Goal: Use online tool/utility: Utilize a website feature to perform a specific function

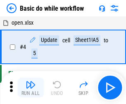
click at [31, 88] on img "button" at bounding box center [31, 85] width 10 height 10
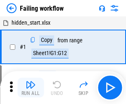
click at [31, 88] on img "button" at bounding box center [31, 85] width 10 height 10
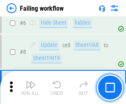
scroll to position [175, 0]
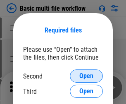
click at [86, 76] on span "Open" at bounding box center [86, 76] width 14 height 7
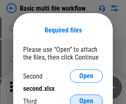
click at [86, 98] on span "Open" at bounding box center [86, 101] width 14 height 7
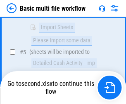
scroll to position [228, 0]
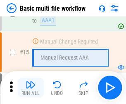
click at [31, 88] on img "button" at bounding box center [31, 85] width 10 height 10
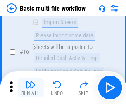
click at [31, 88] on img "button" at bounding box center [31, 85] width 10 height 10
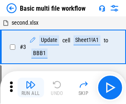
click at [31, 88] on img "button" at bounding box center [31, 85] width 10 height 10
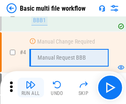
click at [31, 88] on img "button" at bounding box center [31, 85] width 10 height 10
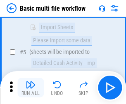
click at [31, 88] on img "button" at bounding box center [31, 85] width 10 height 10
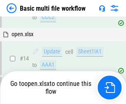
scroll to position [491, 0]
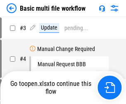
scroll to position [33, 0]
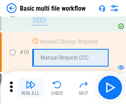
click at [31, 88] on img "button" at bounding box center [31, 85] width 10 height 10
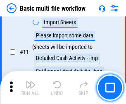
click at [31, 88] on img "button" at bounding box center [31, 85] width 10 height 10
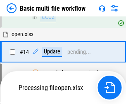
scroll to position [432, 0]
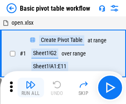
click at [31, 88] on img "button" at bounding box center [31, 85] width 10 height 10
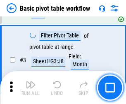
scroll to position [198, 0]
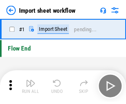
scroll to position [3, 0]
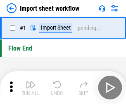
click at [31, 88] on img "button" at bounding box center [31, 85] width 10 height 10
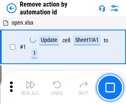
scroll to position [31, 0]
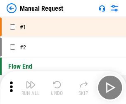
click at [31, 88] on img "button" at bounding box center [31, 85] width 10 height 10
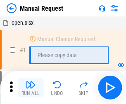
click at [31, 88] on img "button" at bounding box center [31, 85] width 10 height 10
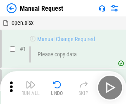
scroll to position [28, 0]
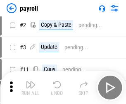
click at [31, 88] on img "button" at bounding box center [31, 85] width 10 height 10
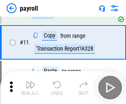
scroll to position [102, 0]
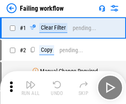
click at [31, 88] on img "button" at bounding box center [31, 85] width 10 height 10
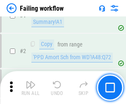
scroll to position [133, 0]
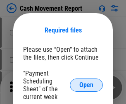
click at [86, 85] on span "Open" at bounding box center [86, 85] width 14 height 7
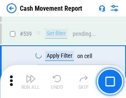
scroll to position [3665, 0]
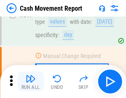
click at [31, 82] on img "button" at bounding box center [31, 79] width 10 height 10
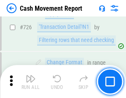
scroll to position [4309, 0]
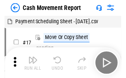
scroll to position [15, 0]
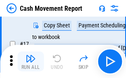
click at [31, 61] on img "button" at bounding box center [31, 58] width 10 height 10
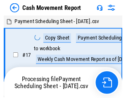
scroll to position [5, 0]
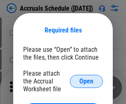
click at [86, 81] on span "Open" at bounding box center [86, 81] width 14 height 7
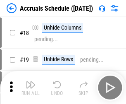
scroll to position [79, 0]
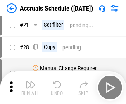
click at [31, 88] on img "button" at bounding box center [31, 85] width 10 height 10
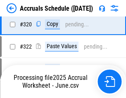
scroll to position [1536, 0]
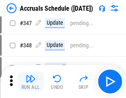
click at [31, 82] on img "button" at bounding box center [31, 79] width 10 height 10
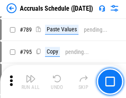
scroll to position [3469, 0]
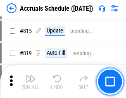
click at [31, 82] on img "button" at bounding box center [31, 79] width 10 height 10
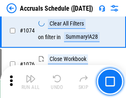
scroll to position [4947, 0]
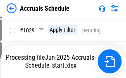
scroll to position [4783, 0]
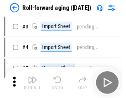
scroll to position [1, 0]
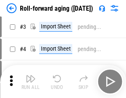
click at [31, 82] on img "button" at bounding box center [31, 79] width 10 height 10
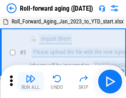
click at [31, 82] on img "button" at bounding box center [31, 79] width 10 height 10
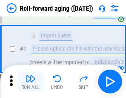
click at [31, 82] on img "button" at bounding box center [31, 79] width 10 height 10
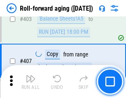
scroll to position [2864, 0]
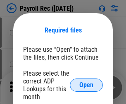
click at [86, 85] on span "Open" at bounding box center [86, 85] width 14 height 7
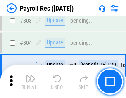
scroll to position [5247, 0]
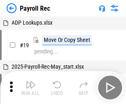
click at [31, 88] on img "button" at bounding box center [31, 85] width 10 height 10
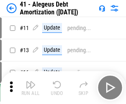
click at [31, 88] on img "button" at bounding box center [31, 85] width 10 height 10
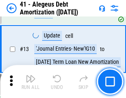
scroll to position [102, 0]
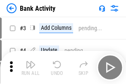
click at [31, 67] on img "button" at bounding box center [31, 64] width 10 height 10
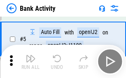
scroll to position [44, 0]
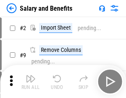
click at [31, 82] on img "button" at bounding box center [31, 79] width 10 height 10
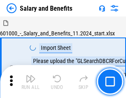
scroll to position [11, 0]
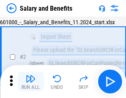
click at [31, 82] on img "button" at bounding box center [31, 79] width 10 height 10
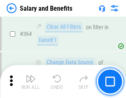
scroll to position [3889, 0]
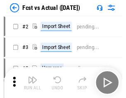
scroll to position [11, 0]
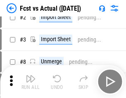
click at [31, 82] on img "button" at bounding box center [31, 79] width 10 height 10
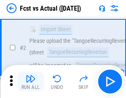
click at [31, 82] on img "button" at bounding box center [31, 79] width 10 height 10
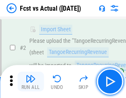
scroll to position [77, 0]
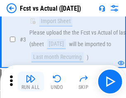
click at [31, 82] on img "button" at bounding box center [31, 79] width 10 height 10
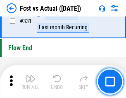
scroll to position [3953, 0]
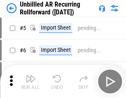
click at [31, 82] on img "button" at bounding box center [31, 79] width 10 height 10
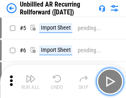
scroll to position [18, 0]
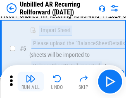
click at [31, 82] on img "button" at bounding box center [31, 79] width 10 height 10
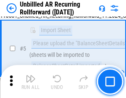
scroll to position [78, 0]
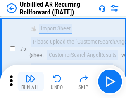
click at [31, 82] on img "button" at bounding box center [31, 79] width 10 height 10
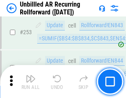
scroll to position [2805, 0]
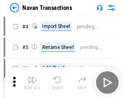
scroll to position [13, 0]
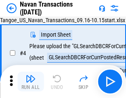
click at [31, 82] on img "button" at bounding box center [31, 79] width 10 height 10
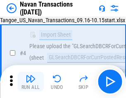
click at [31, 82] on img "button" at bounding box center [31, 79] width 10 height 10
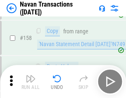
scroll to position [2678, 0]
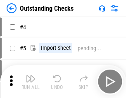
click at [31, 82] on img "button" at bounding box center [31, 79] width 10 height 10
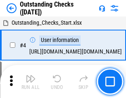
scroll to position [35, 0]
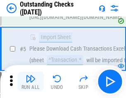
click at [31, 82] on img "button" at bounding box center [31, 79] width 10 height 10
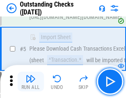
scroll to position [86, 0]
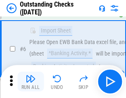
click at [31, 82] on img "button" at bounding box center [31, 79] width 10 height 10
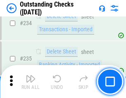
scroll to position [2508, 0]
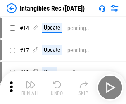
click at [31, 88] on img "button" at bounding box center [31, 85] width 10 height 10
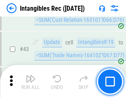
scroll to position [322, 0]
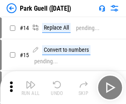
click at [31, 82] on img "button" at bounding box center [31, 85] width 10 height 10
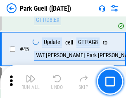
scroll to position [1033, 0]
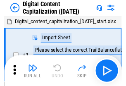
scroll to position [24, 0]
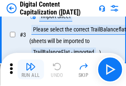
click at [31, 69] on img "button" at bounding box center [31, 67] width 10 height 10
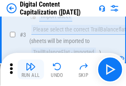
click at [31, 69] on img "button" at bounding box center [31, 67] width 10 height 10
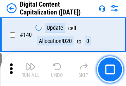
scroll to position [876, 0]
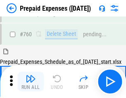
click at [31, 82] on img "button" at bounding box center [31, 79] width 10 height 10
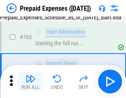
click at [31, 82] on img "button" at bounding box center [31, 79] width 10 height 10
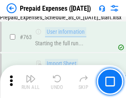
scroll to position [2338, 0]
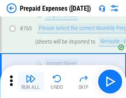
click at [31, 82] on img "button" at bounding box center [31, 79] width 10 height 10
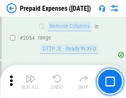
scroll to position [8633, 0]
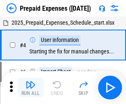
click at [31, 88] on img "button" at bounding box center [31, 85] width 10 height 10
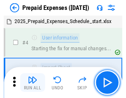
scroll to position [36, 0]
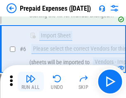
click at [31, 82] on img "button" at bounding box center [31, 79] width 10 height 10
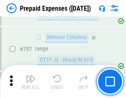
scroll to position [2943, 0]
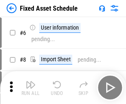
click at [31, 88] on img "button" at bounding box center [31, 85] width 10 height 10
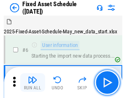
scroll to position [45, 0]
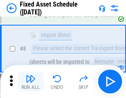
click at [31, 82] on img "button" at bounding box center [31, 79] width 10 height 10
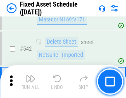
scroll to position [2944, 0]
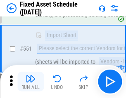
click at [31, 82] on img "button" at bounding box center [31, 79] width 10 height 10
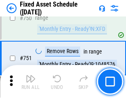
scroll to position [4026, 0]
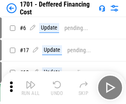
click at [31, 88] on img "button" at bounding box center [31, 85] width 10 height 10
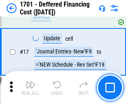
scroll to position [99, 0]
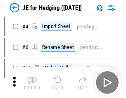
scroll to position [1, 0]
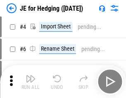
click at [31, 82] on img "button" at bounding box center [31, 79] width 10 height 10
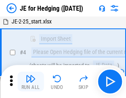
click at [31, 82] on img "button" at bounding box center [31, 79] width 10 height 10
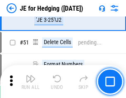
scroll to position [535, 0]
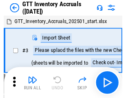
scroll to position [1, 0]
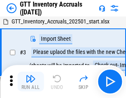
click at [31, 82] on img "button" at bounding box center [31, 79] width 10 height 10
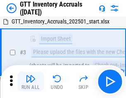
click at [31, 82] on img "button" at bounding box center [31, 79] width 10 height 10
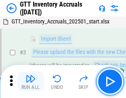
scroll to position [53, 0]
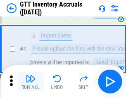
click at [31, 82] on img "button" at bounding box center [31, 79] width 10 height 10
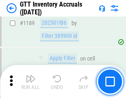
scroll to position [6744, 0]
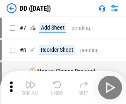
click at [31, 88] on img "button" at bounding box center [31, 85] width 10 height 10
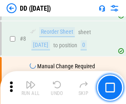
scroll to position [80, 0]
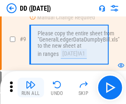
click at [31, 88] on img "button" at bounding box center [31, 85] width 10 height 10
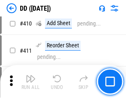
scroll to position [3695, 0]
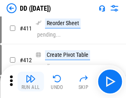
click at [31, 82] on img "button" at bounding box center [31, 79] width 10 height 10
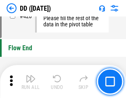
scroll to position [3953, 0]
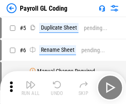
click at [31, 88] on img "button" at bounding box center [31, 85] width 10 height 10
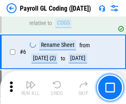
scroll to position [99, 0]
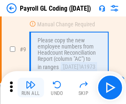
click at [31, 88] on img "button" at bounding box center [31, 85] width 10 height 10
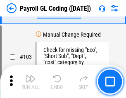
scroll to position [1938, 0]
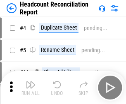
click at [31, 88] on img "button" at bounding box center [31, 85] width 10 height 10
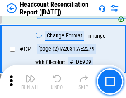
scroll to position [993, 0]
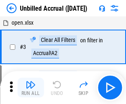
click at [31, 88] on img "button" at bounding box center [31, 85] width 10 height 10
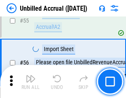
scroll to position [862, 0]
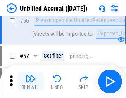
click at [31, 82] on img "button" at bounding box center [31, 79] width 10 height 10
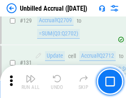
scroll to position [2460, 0]
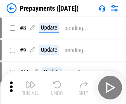
click at [31, 88] on img "button" at bounding box center [31, 85] width 10 height 10
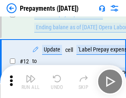
scroll to position [52, 0]
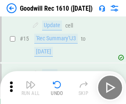
scroll to position [141, 0]
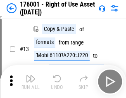
scroll to position [53, 0]
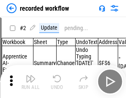
click at [31, 82] on img "button" at bounding box center [31, 79] width 10 height 10
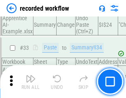
scroll to position [2581, 0]
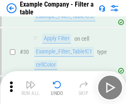
scroll to position [756, 0]
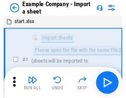
scroll to position [13, 0]
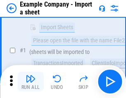
click at [31, 82] on img "button" at bounding box center [31, 79] width 10 height 10
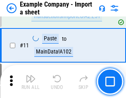
scroll to position [183, 0]
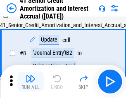
click at [31, 82] on img "button" at bounding box center [31, 79] width 10 height 10
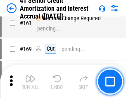
click at [31, 82] on img "button" at bounding box center [31, 79] width 10 height 10
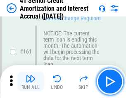
scroll to position [883, 0]
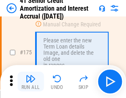
click at [31, 82] on img "button" at bounding box center [31, 79] width 10 height 10
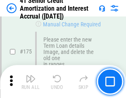
scroll to position [967, 0]
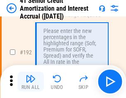
click at [31, 82] on img "button" at bounding box center [31, 79] width 10 height 10
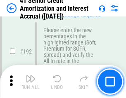
scroll to position [1054, 0]
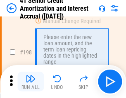
click at [31, 82] on img "button" at bounding box center [31, 79] width 10 height 10
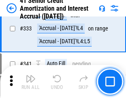
scroll to position [2110, 0]
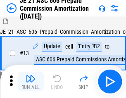
click at [31, 82] on img "button" at bounding box center [31, 79] width 10 height 10
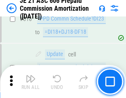
scroll to position [1542, 0]
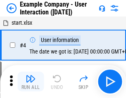
click at [31, 82] on img "button" at bounding box center [31, 79] width 10 height 10
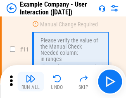
click at [31, 82] on img "button" at bounding box center [31, 79] width 10 height 10
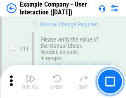
scroll to position [179, 0]
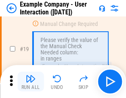
click at [31, 82] on img "button" at bounding box center [31, 79] width 10 height 10
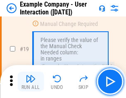
click at [31, 82] on img "button" at bounding box center [31, 79] width 10 height 10
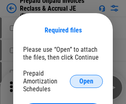
click at [86, 81] on span "Open" at bounding box center [86, 81] width 14 height 7
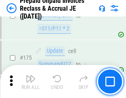
scroll to position [1115, 0]
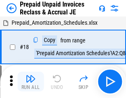
click at [31, 82] on img "button" at bounding box center [31, 79] width 10 height 10
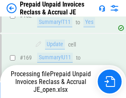
scroll to position [719, 0]
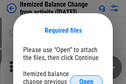
click at [86, 78] on span "Open" at bounding box center [86, 81] width 14 height 7
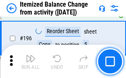
scroll to position [1590, 0]
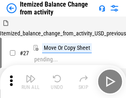
scroll to position [13, 0]
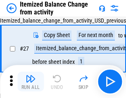
click at [31, 82] on img "button" at bounding box center [31, 79] width 10 height 10
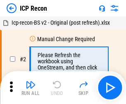
scroll to position [4, 0]
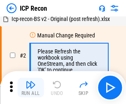
click at [31, 88] on img "button" at bounding box center [31, 85] width 10 height 10
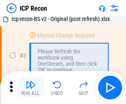
click at [31, 88] on img "button" at bounding box center [31, 85] width 10 height 10
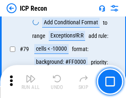
scroll to position [809, 0]
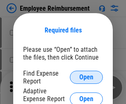
click at [86, 78] on span "Open" at bounding box center [86, 77] width 14 height 7
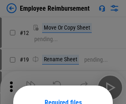
scroll to position [73, 0]
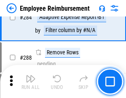
scroll to position [2245, 0]
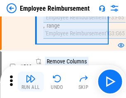
click at [31, 82] on img "button" at bounding box center [31, 79] width 10 height 10
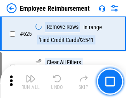
scroll to position [4945, 0]
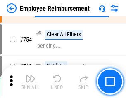
click at [31, 82] on img "button" at bounding box center [31, 79] width 10 height 10
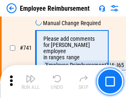
scroll to position [5794, 0]
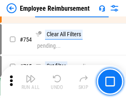
click at [31, 82] on img "button" at bounding box center [31, 79] width 10 height 10
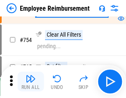
click at [31, 82] on img "button" at bounding box center [31, 79] width 10 height 10
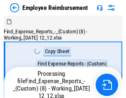
scroll to position [28, 0]
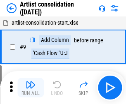
click at [31, 88] on img "button" at bounding box center [31, 85] width 10 height 10
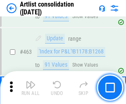
scroll to position [3616, 0]
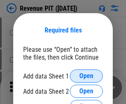
click at [86, 76] on span "Open" at bounding box center [86, 76] width 14 height 7
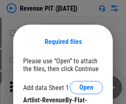
scroll to position [12, 0]
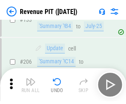
scroll to position [839, 0]
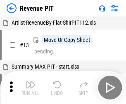
scroll to position [13, 0]
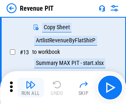
click at [31, 88] on img "button" at bounding box center [31, 85] width 10 height 10
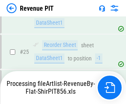
scroll to position [379, 0]
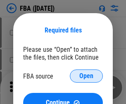
click at [86, 76] on span "Open" at bounding box center [86, 76] width 14 height 7
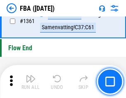
scroll to position [8870, 0]
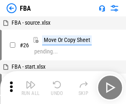
scroll to position [8, 0]
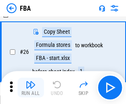
click at [31, 88] on img "button" at bounding box center [31, 85] width 10 height 10
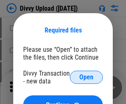
click at [86, 78] on span "Open" at bounding box center [86, 77] width 14 height 7
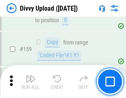
scroll to position [855, 0]
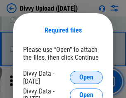
click at [86, 78] on span "Open" at bounding box center [86, 77] width 14 height 7
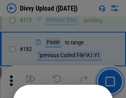
scroll to position [927, 0]
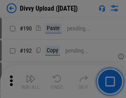
scroll to position [1042, 0]
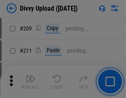
scroll to position [1403, 0]
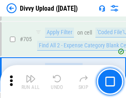
scroll to position [5650, 0]
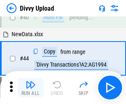
click at [31, 88] on img "button" at bounding box center [31, 85] width 10 height 10
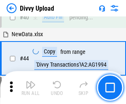
scroll to position [91, 0]
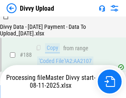
scroll to position [972, 0]
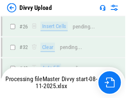
scroll to position [855, 0]
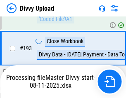
scroll to position [1154, 0]
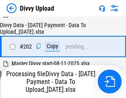
scroll to position [1336, 0]
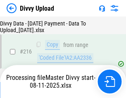
scroll to position [1701, 0]
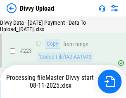
scroll to position [1883, 0]
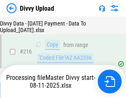
scroll to position [1707, 0]
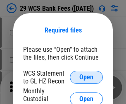
click at [86, 78] on span "Open" at bounding box center [86, 77] width 14 height 7
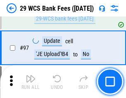
scroll to position [805, 0]
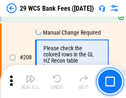
click at [31, 82] on img "button" at bounding box center [31, 79] width 10 height 10
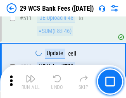
scroll to position [4155, 0]
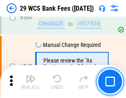
click at [31, 82] on img "button" at bounding box center [31, 79] width 10 height 10
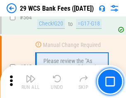
scroll to position [4467, 0]
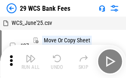
click at [31, 61] on img "button" at bounding box center [31, 58] width 10 height 10
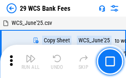
scroll to position [15, 0]
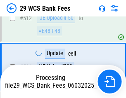
scroll to position [4409, 0]
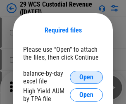
click at [86, 78] on span "Open" at bounding box center [86, 77] width 14 height 7
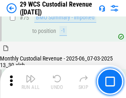
scroll to position [863, 0]
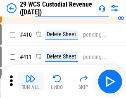
click at [31, 82] on img "button" at bounding box center [31, 79] width 10 height 10
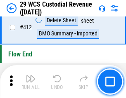
scroll to position [3944, 0]
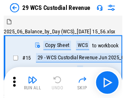
scroll to position [20, 0]
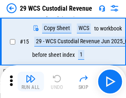
click at [31, 82] on img "button" at bounding box center [31, 79] width 10 height 10
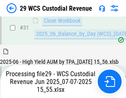
scroll to position [424, 0]
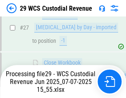
scroll to position [382, 0]
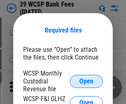
click at [86, 81] on span "Open" at bounding box center [86, 81] width 14 height 7
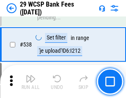
scroll to position [3173, 0]
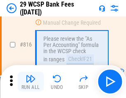
click at [31, 82] on img "button" at bounding box center [31, 79] width 10 height 10
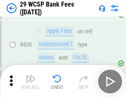
scroll to position [5240, 0]
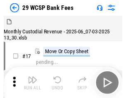
scroll to position [20, 0]
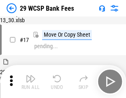
click at [31, 82] on img "button" at bounding box center [31, 79] width 10 height 10
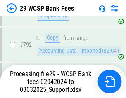
scroll to position [5036, 0]
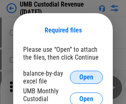
click at [86, 78] on span "Open" at bounding box center [86, 77] width 14 height 7
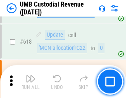
scroll to position [4255, 0]
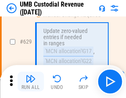
click at [31, 82] on img "button" at bounding box center [31, 79] width 10 height 10
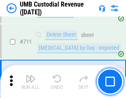
scroll to position [5027, 0]
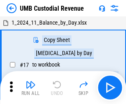
scroll to position [6, 0]
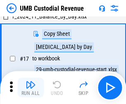
click at [31, 88] on img "button" at bounding box center [31, 85] width 10 height 10
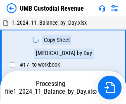
scroll to position [6, 0]
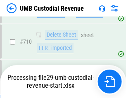
scroll to position [5008, 0]
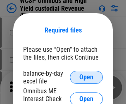
click at [86, 78] on span "Open" at bounding box center [86, 77] width 14 height 7
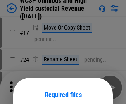
scroll to position [65, 0]
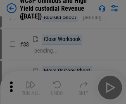
scroll to position [189, 0]
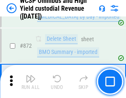
scroll to position [6990, 0]
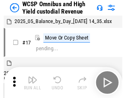
scroll to position [5, 0]
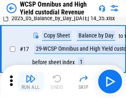
click at [31, 82] on img "button" at bounding box center [31, 79] width 10 height 10
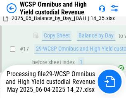
scroll to position [172, 0]
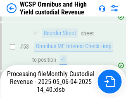
scroll to position [604, 0]
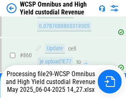
scroll to position [6900, 0]
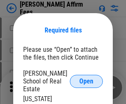
click at [86, 78] on span "Open" at bounding box center [86, 81] width 14 height 7
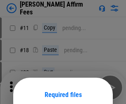
scroll to position [65, 0]
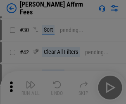
scroll to position [168, 0]
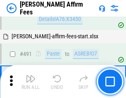
scroll to position [2246, 0]
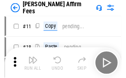
scroll to position [8, 0]
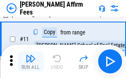
click at [31, 61] on img "button" at bounding box center [31, 58] width 10 height 10
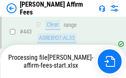
scroll to position [2166, 0]
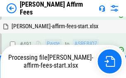
scroll to position [2214, 0]
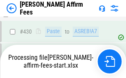
scroll to position [2166, 0]
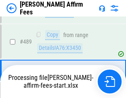
scroll to position [2156, 0]
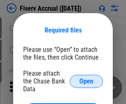
click at [86, 78] on span "Open" at bounding box center [86, 81] width 14 height 7
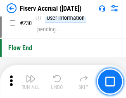
scroll to position [2617, 0]
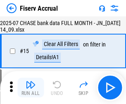
click at [31, 88] on img "button" at bounding box center [31, 85] width 10 height 10
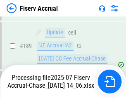
scroll to position [2123, 0]
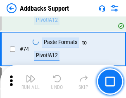
scroll to position [601, 0]
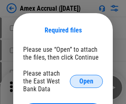
click at [86, 81] on span "Open" at bounding box center [86, 81] width 14 height 7
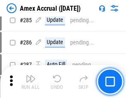
scroll to position [2261, 0]
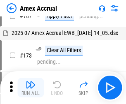
click at [31, 88] on img "button" at bounding box center [31, 85] width 10 height 10
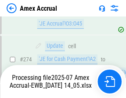
scroll to position [2408, 0]
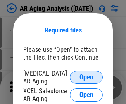
click at [86, 76] on span "Open" at bounding box center [86, 77] width 14 height 7
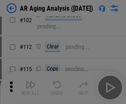
scroll to position [114, 0]
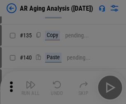
scroll to position [249, 0]
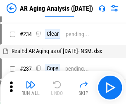
scroll to position [8, 0]
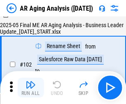
click at [31, 88] on img "button" at bounding box center [31, 85] width 10 height 10
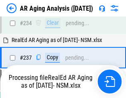
scroll to position [1280, 0]
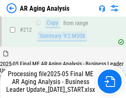
scroll to position [1271, 0]
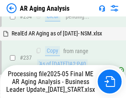
scroll to position [1305, 0]
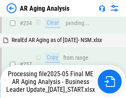
scroll to position [1271, 0]
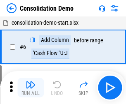
click at [31, 88] on img "button" at bounding box center [31, 85] width 10 height 10
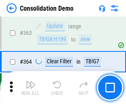
scroll to position [2768, 0]
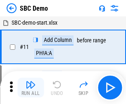
click at [31, 88] on img "button" at bounding box center [31, 85] width 10 height 10
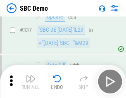
scroll to position [2173, 0]
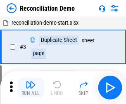
click at [31, 88] on img "button" at bounding box center [31, 85] width 10 height 10
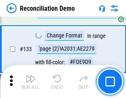
scroll to position [981, 0]
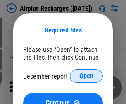
click at [86, 76] on span "Open" at bounding box center [86, 76] width 14 height 7
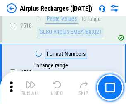
scroll to position [3554, 0]
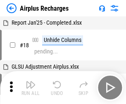
click at [31, 88] on img "button" at bounding box center [31, 85] width 10 height 10
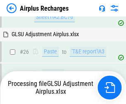
scroll to position [210, 0]
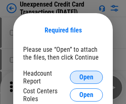
click at [86, 78] on span "Open" at bounding box center [86, 77] width 14 height 7
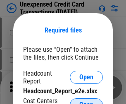
click at [86, 102] on span "Open" at bounding box center [86, 105] width 14 height 7
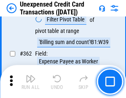
scroll to position [2124, 0]
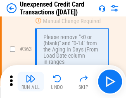
click at [31, 82] on img "button" at bounding box center [31, 79] width 10 height 10
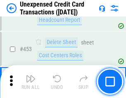
scroll to position [2817, 0]
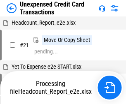
scroll to position [13, 0]
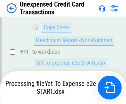
scroll to position [134, 0]
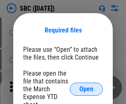
click at [86, 89] on span "Open" at bounding box center [86, 89] width 14 height 7
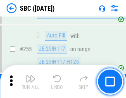
scroll to position [1614, 0]
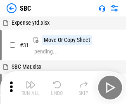
scroll to position [8, 0]
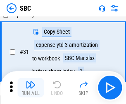
click at [31, 88] on img "button" at bounding box center [31, 85] width 10 height 10
